Goal: Find specific page/section

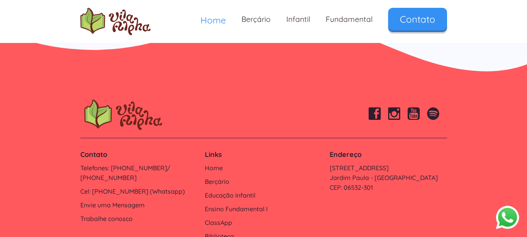
scroll to position [2668, 0]
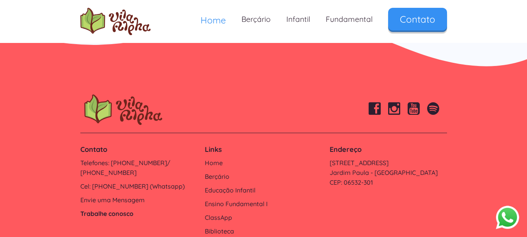
click at [107, 209] on link "Trabalhe conosco" at bounding box center [138, 214] width 117 height 10
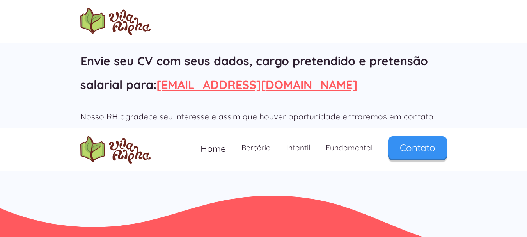
scroll to position [152, 0]
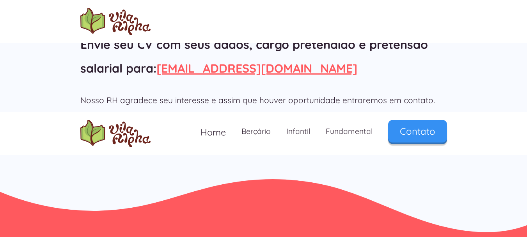
drag, startPoint x: 533, startPoint y: 51, endPoint x: 532, endPoint y: 146, distance: 94.8
